Goal: Task Accomplishment & Management: Manage account settings

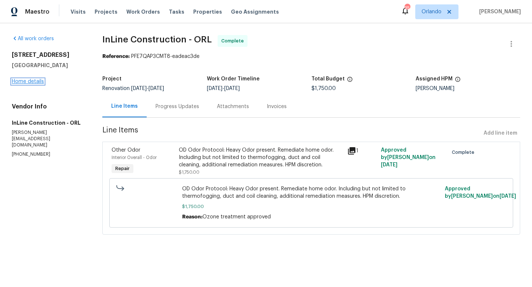
click at [42, 84] on link "Home details" at bounding box center [28, 81] width 32 height 5
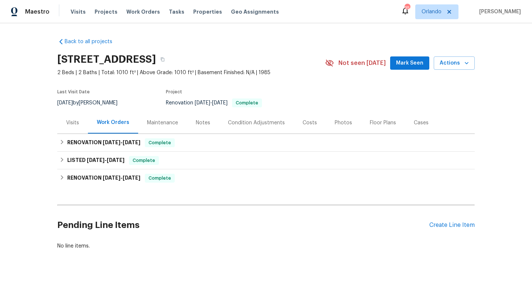
click at [83, 8] on div "Visits Projects Work Orders Tasks Properties Geo Assignments" at bounding box center [179, 11] width 217 height 15
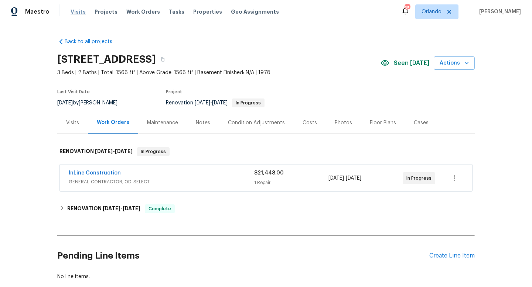
click at [71, 13] on span "Visits" at bounding box center [78, 11] width 15 height 7
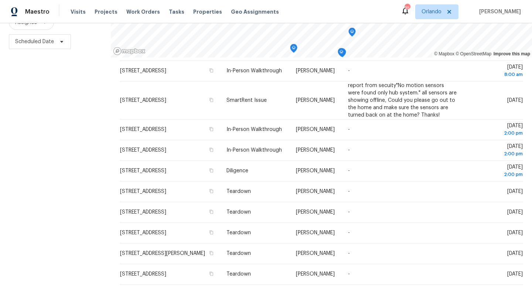
scroll to position [250, 0]
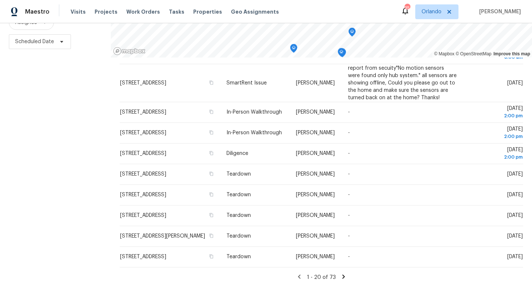
click at [340, 279] on icon at bounding box center [343, 277] width 7 height 7
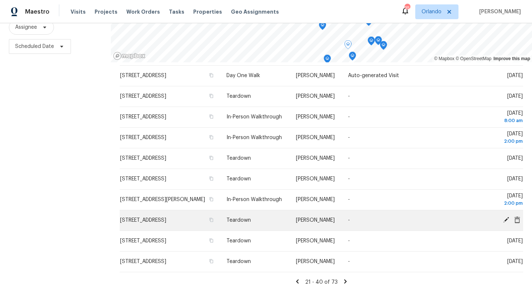
scroll to position [99, 0]
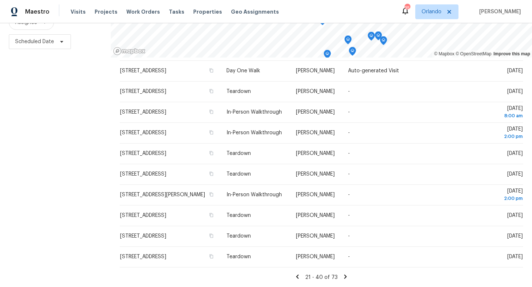
click at [342, 278] on icon at bounding box center [345, 277] width 7 height 7
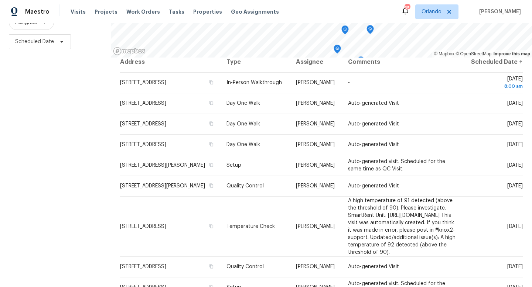
scroll to position [0, 0]
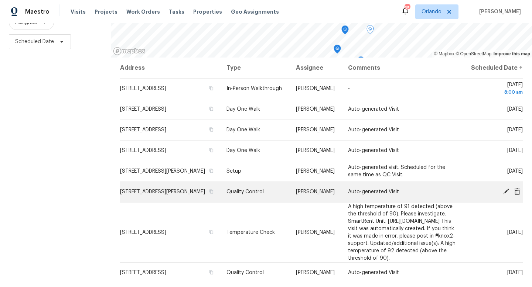
click at [507, 195] on icon at bounding box center [506, 192] width 6 height 6
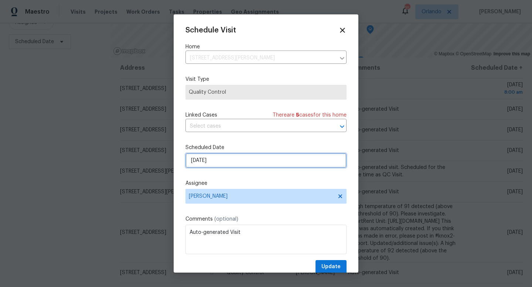
click at [291, 161] on input "[DATE]" at bounding box center [265, 160] width 161 height 15
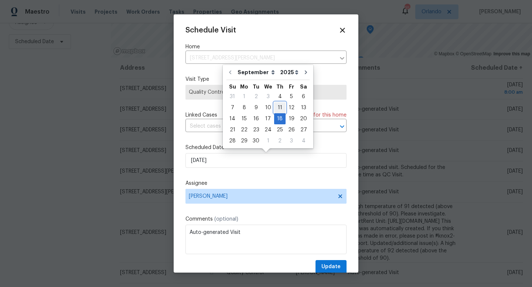
click at [280, 109] on div "11" at bounding box center [279, 108] width 11 height 10
type input "[DATE]"
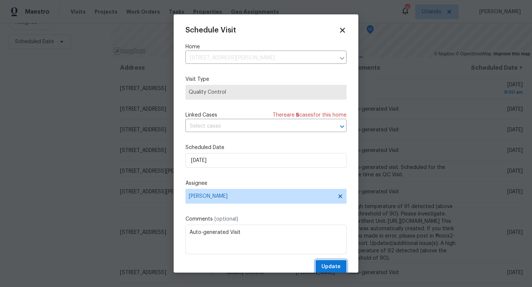
click at [330, 265] on span "Update" at bounding box center [330, 267] width 19 height 9
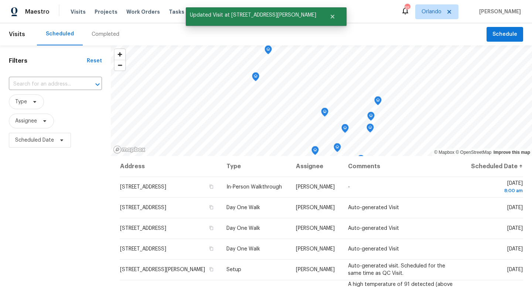
click at [104, 31] on div "Completed" at bounding box center [106, 34] width 28 height 7
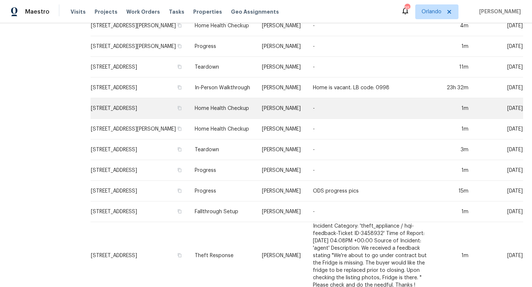
scroll to position [289, 0]
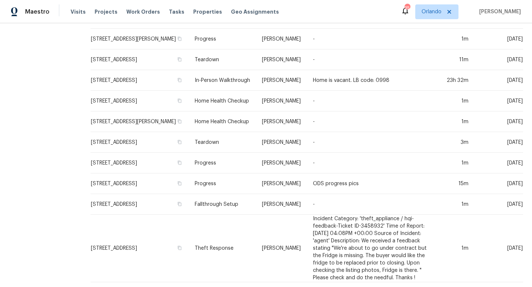
click at [334, 287] on icon at bounding box center [334, 292] width 7 height 7
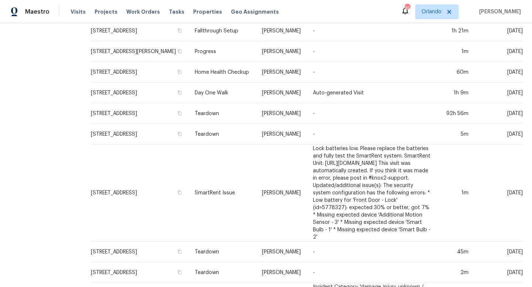
scroll to position [0, 0]
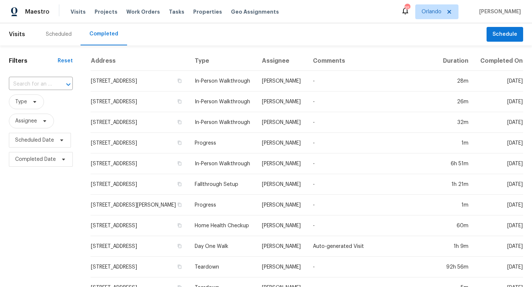
click at [45, 30] on div "Scheduled" at bounding box center [59, 34] width 44 height 22
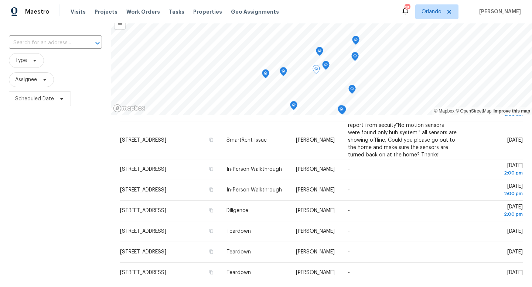
scroll to position [99, 0]
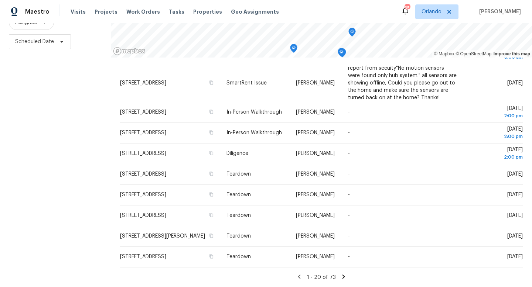
click at [342, 279] on icon at bounding box center [343, 277] width 3 height 4
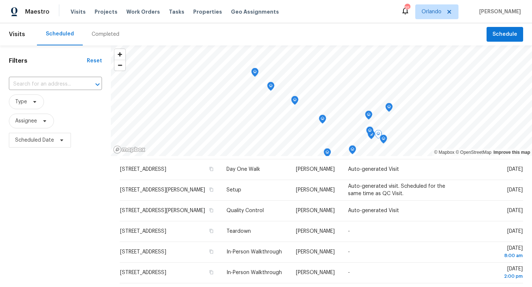
scroll to position [230, 0]
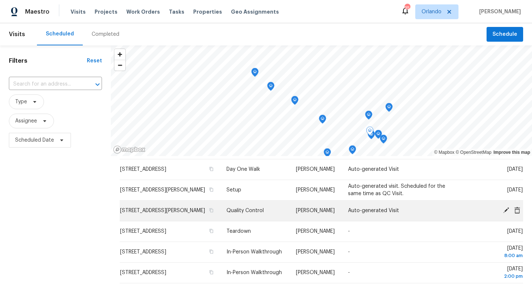
click at [507, 213] on icon at bounding box center [506, 210] width 7 height 7
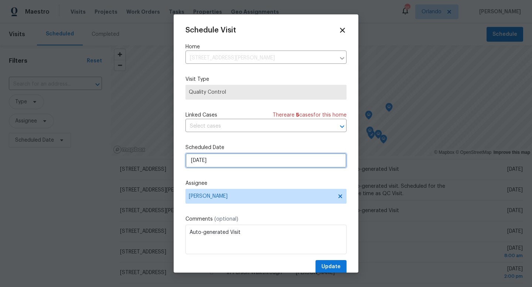
click at [314, 168] on input "[DATE]" at bounding box center [265, 160] width 161 height 15
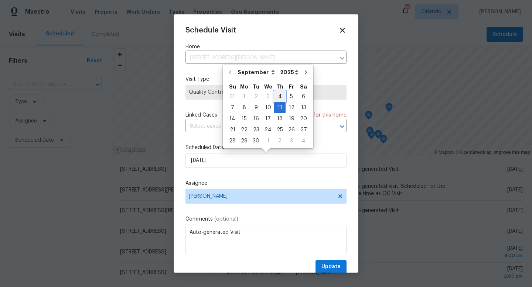
click at [280, 98] on div "4" at bounding box center [279, 97] width 11 height 10
type input "[DATE]"
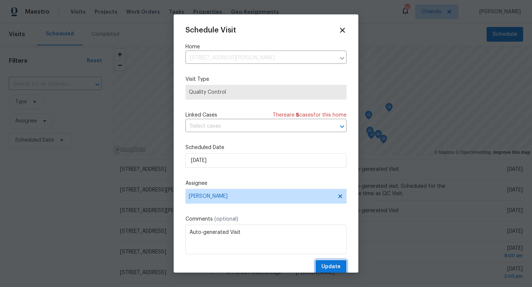
click at [332, 267] on span "Update" at bounding box center [330, 267] width 19 height 9
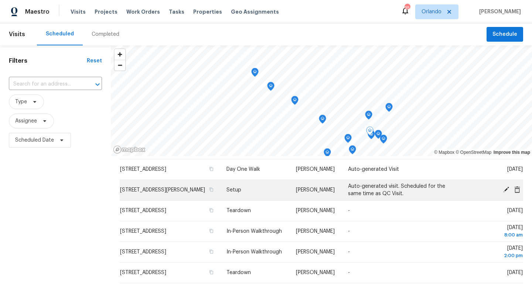
click at [505, 190] on icon at bounding box center [506, 190] width 6 height 6
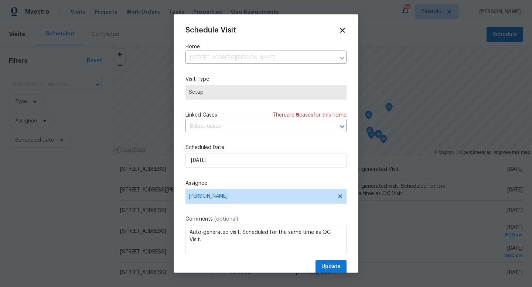
click at [290, 169] on div "Schedule Visit Home [STREET_ADDRESS][PERSON_NAME] ​ Visit Type Setup Linked Cas…" at bounding box center [265, 150] width 161 height 248
click at [286, 162] on input "[DATE]" at bounding box center [265, 160] width 161 height 15
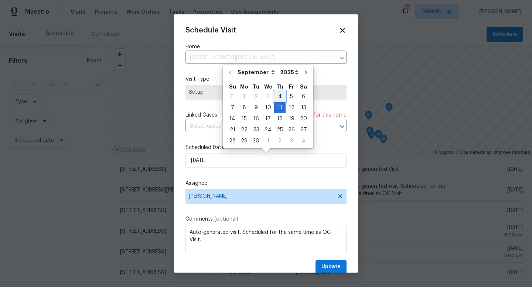
click at [279, 96] on div "4" at bounding box center [279, 97] width 11 height 10
type input "[DATE]"
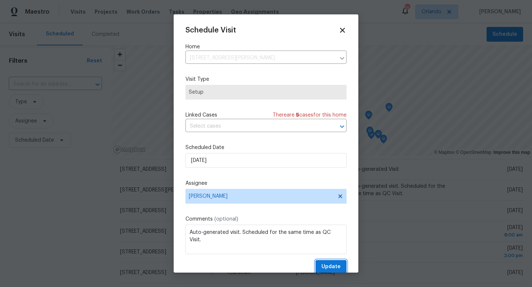
click at [329, 269] on span "Update" at bounding box center [330, 267] width 19 height 9
